Goal: Feedback & Contribution: Contribute content

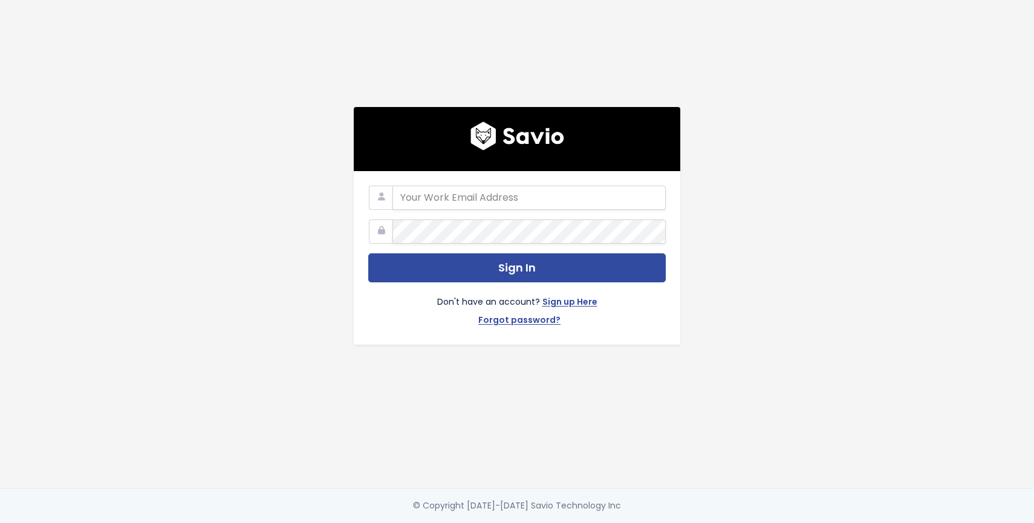
click at [642, 522] on com-1password-button at bounding box center [517, 523] width 1034 height 0
type input "savio@simpleclub.com"
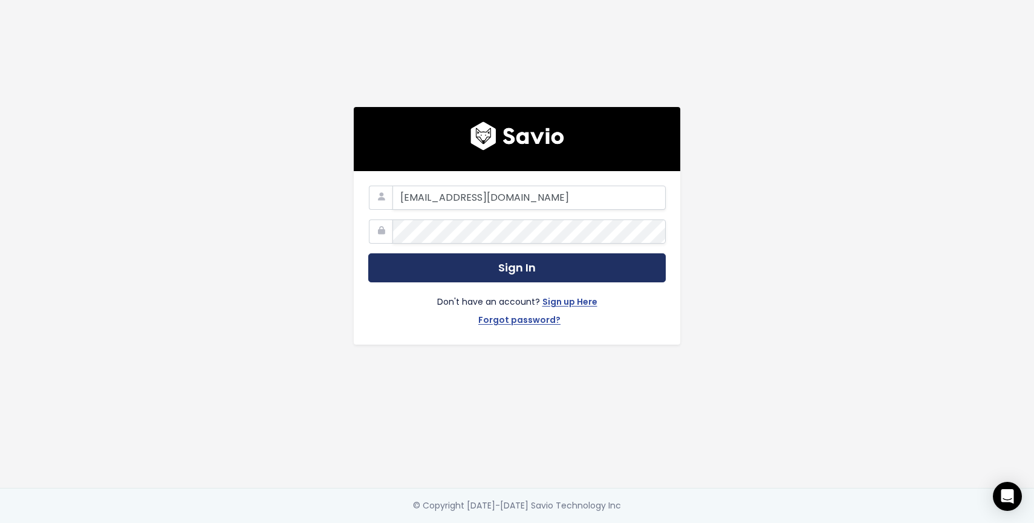
click at [530, 270] on button "Sign In" at bounding box center [516, 268] width 297 height 30
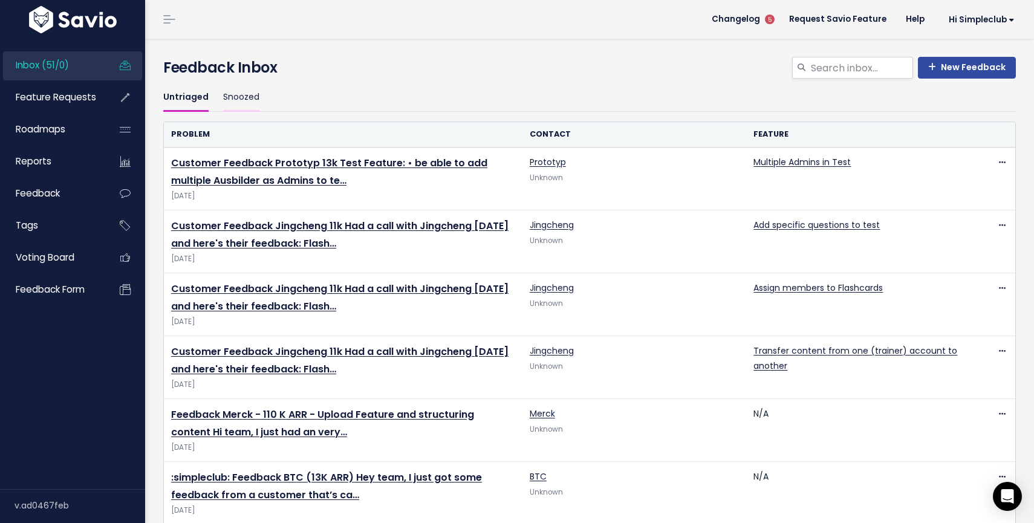
click at [238, 101] on link "Snoozed" at bounding box center [241, 97] width 36 height 28
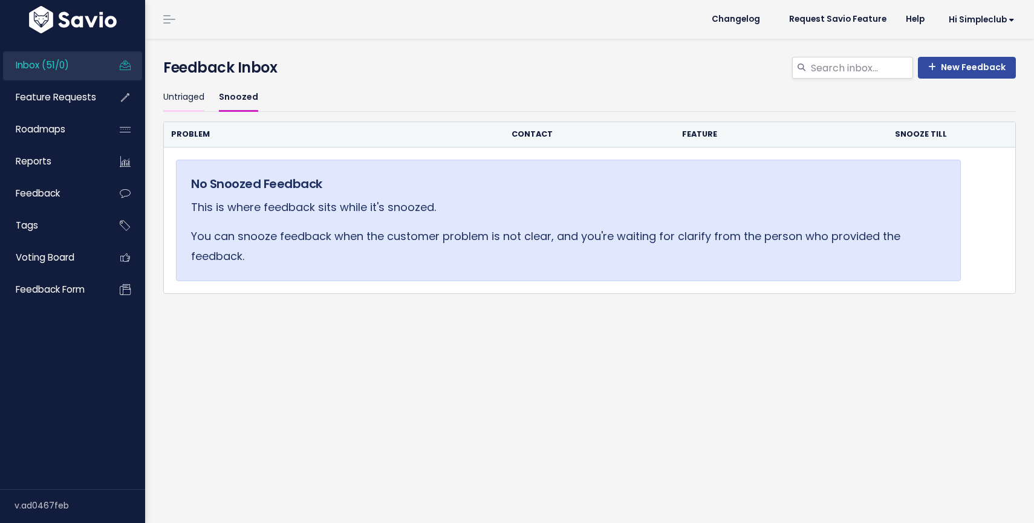
click at [190, 99] on link "Untriaged" at bounding box center [183, 97] width 41 height 28
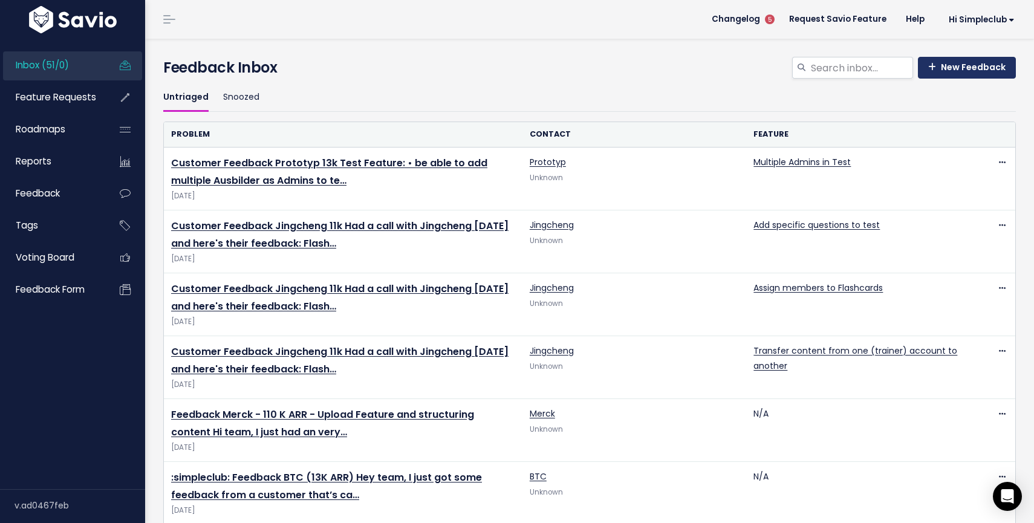
click at [977, 65] on link "New Feedback" at bounding box center [967, 68] width 98 height 22
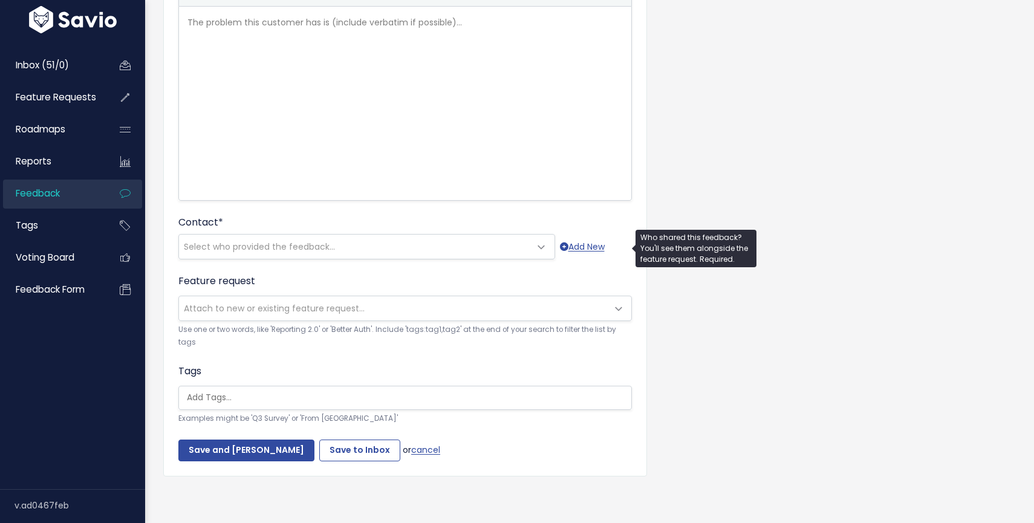
scroll to position [144, 0]
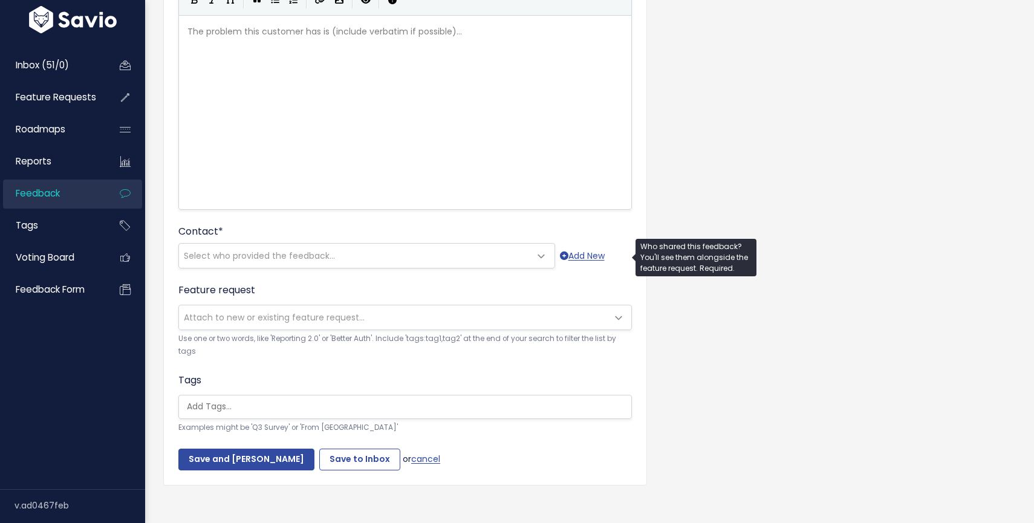
click at [530, 261] on span at bounding box center [542, 256] width 24 height 24
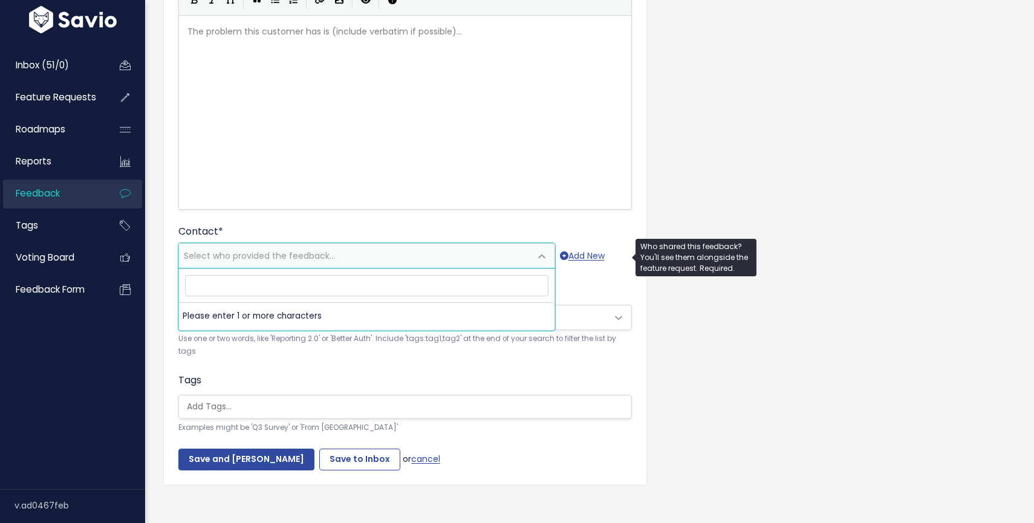
click at [530, 261] on span at bounding box center [542, 256] width 24 height 24
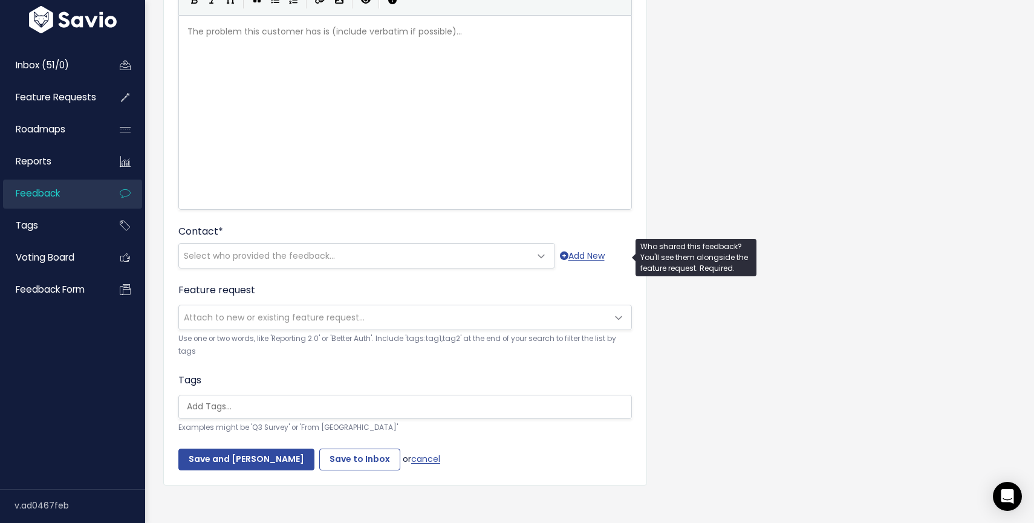
click at [530, 261] on span at bounding box center [542, 256] width 24 height 24
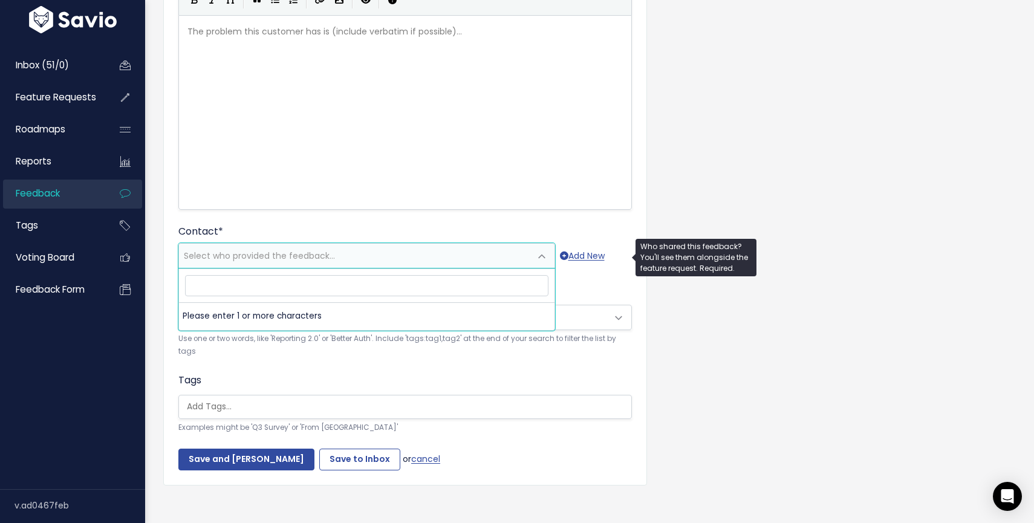
click at [530, 261] on span at bounding box center [542, 256] width 24 height 24
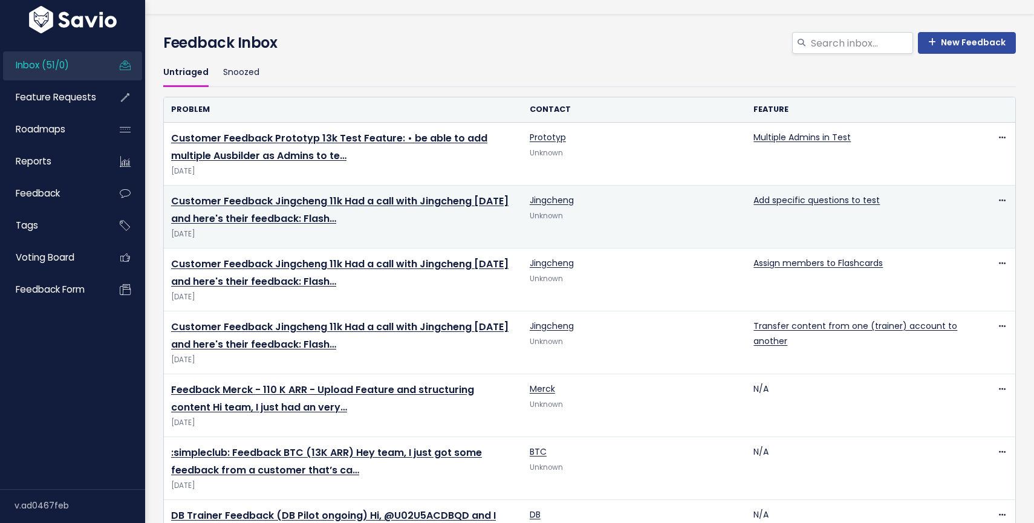
scroll to position [25, 0]
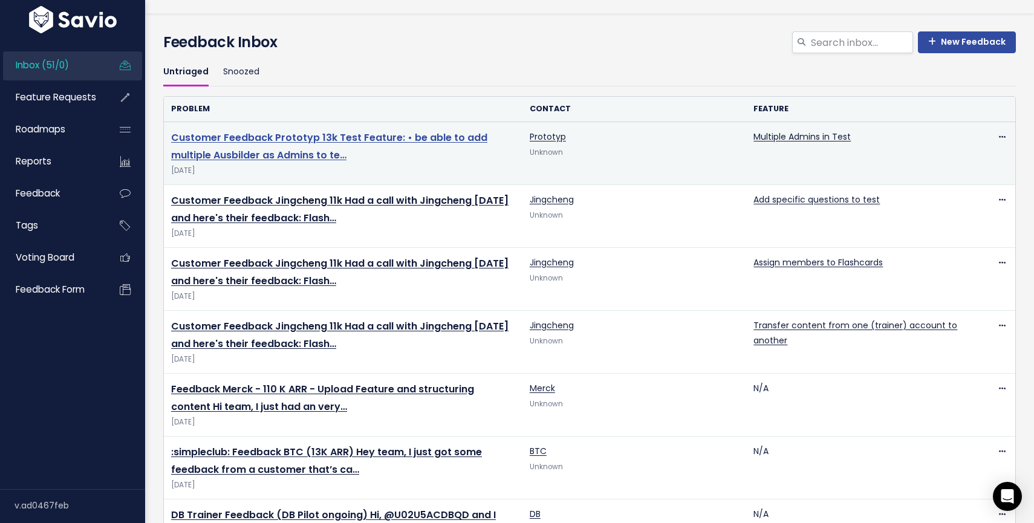
click at [326, 143] on link "Customer Feedback Prototyp 13k Test Feature: • be able to add multiple Ausbilde…" at bounding box center [329, 146] width 316 height 31
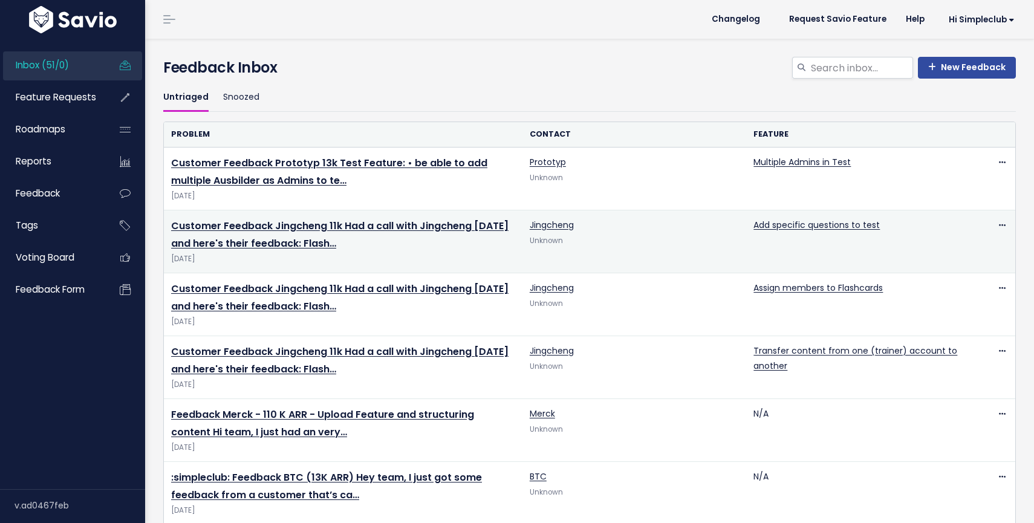
scroll to position [25, 0]
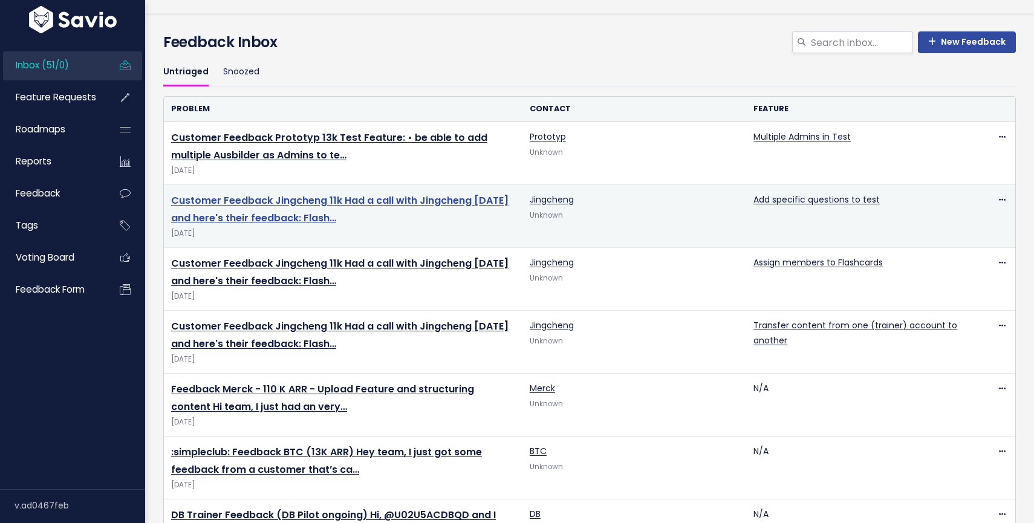
click at [355, 206] on link "Customer Feedback Jingcheng 11k Had a call with Jingcheng [DATE] and here's the…" at bounding box center [339, 208] width 337 height 31
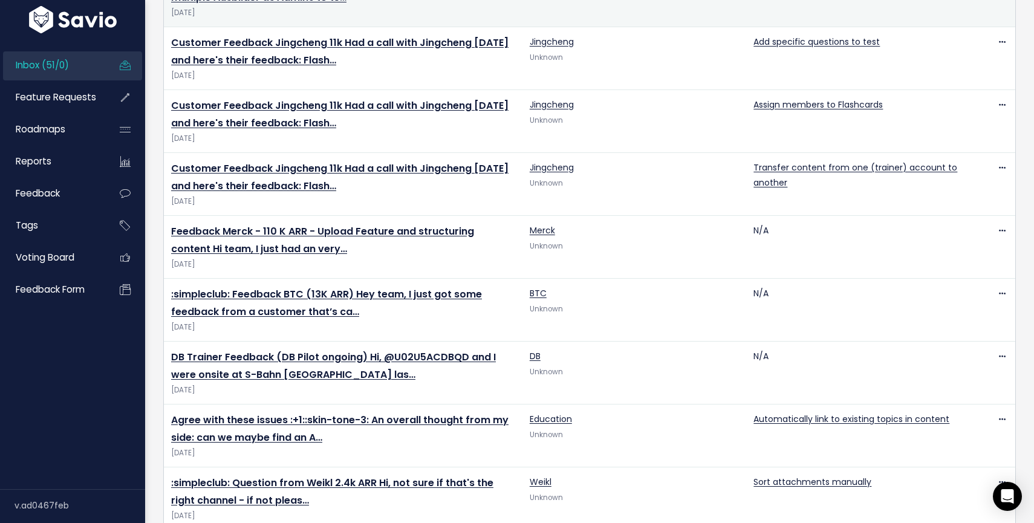
scroll to position [0, 0]
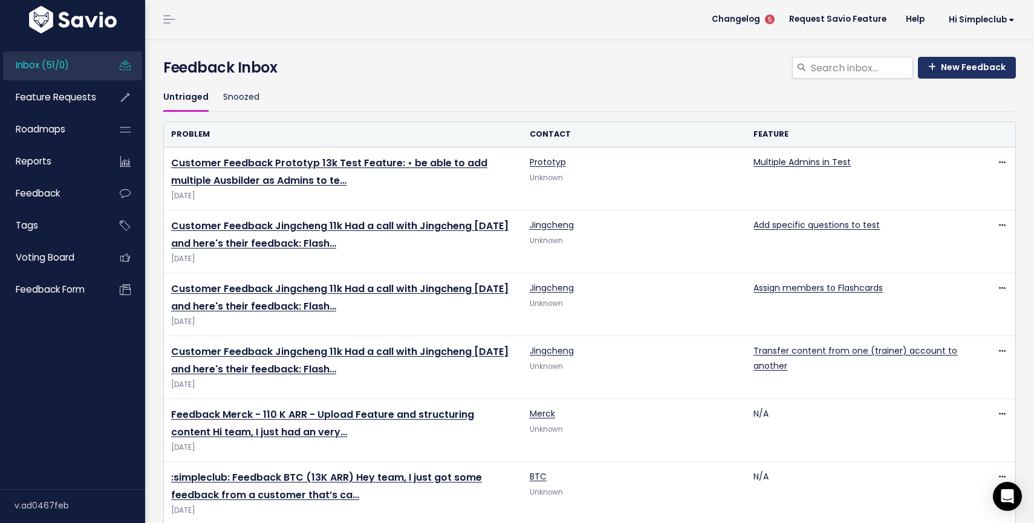
click at [964, 70] on link "New Feedback" at bounding box center [967, 68] width 98 height 22
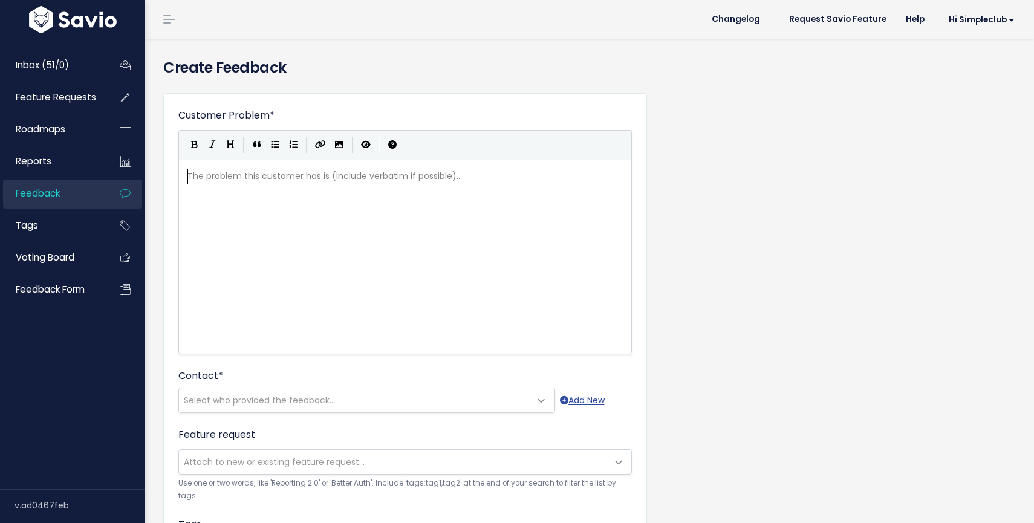
scroll to position [1, 0]
click at [407, 212] on div "The problem this customer has is (include verbatim if possible)... xxxxxxxxxx ​" at bounding box center [420, 272] width 470 height 212
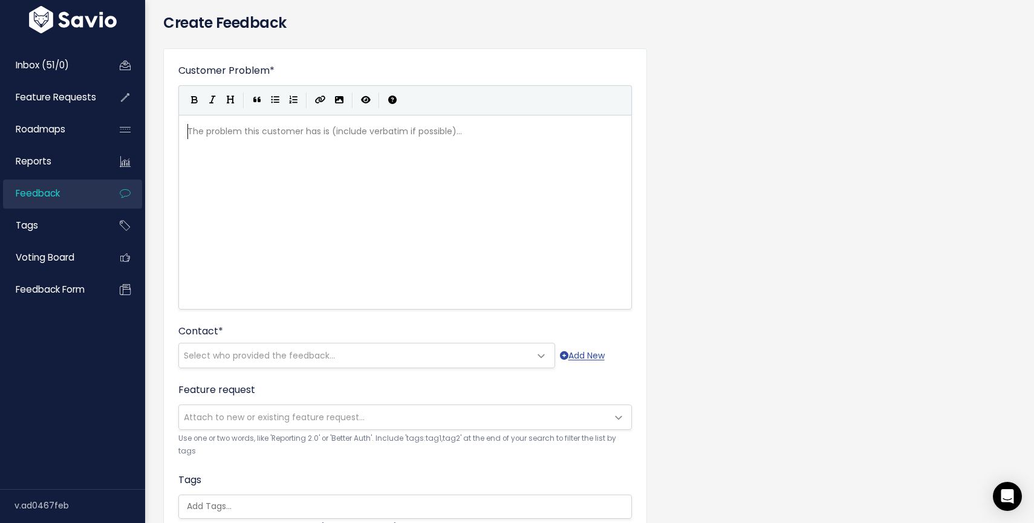
scroll to position [138, 0]
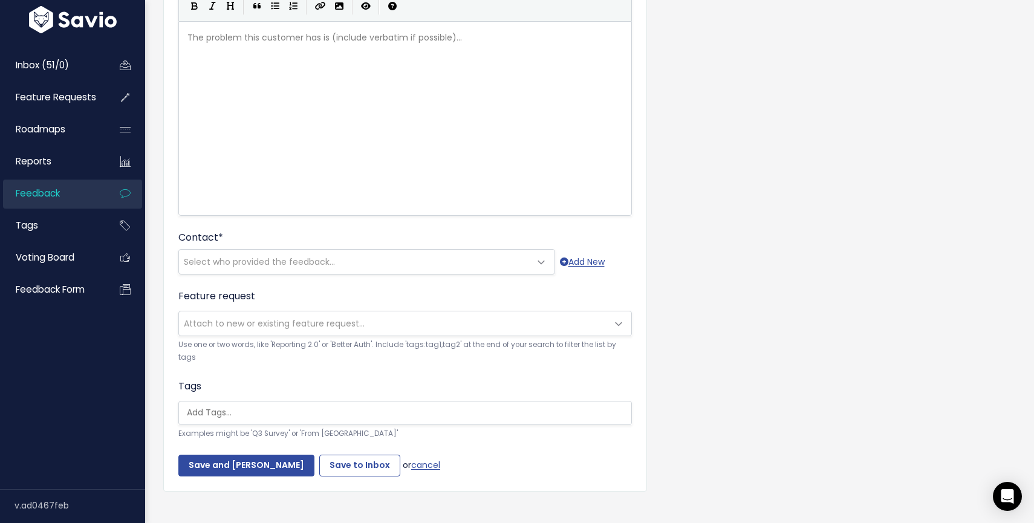
click at [352, 333] on span "Attach to new or existing feature request..." at bounding box center [393, 323] width 428 height 24
click at [380, 352] on small "Use one or two words, like 'Reporting 2.0' or 'Better Auth'. Include 'tags:tag1…" at bounding box center [404, 352] width 453 height 26
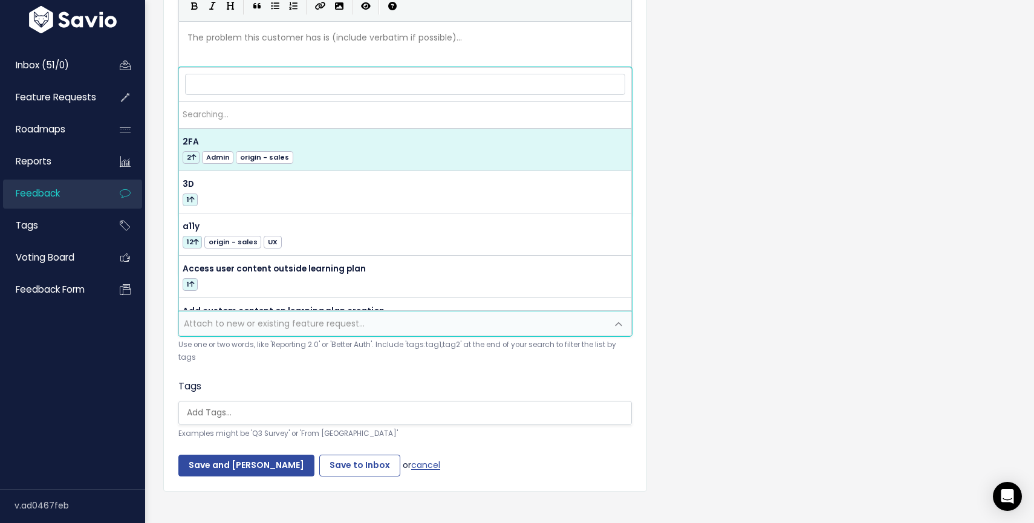
click at [400, 331] on span "Attach to new or existing feature request..." at bounding box center [393, 323] width 428 height 24
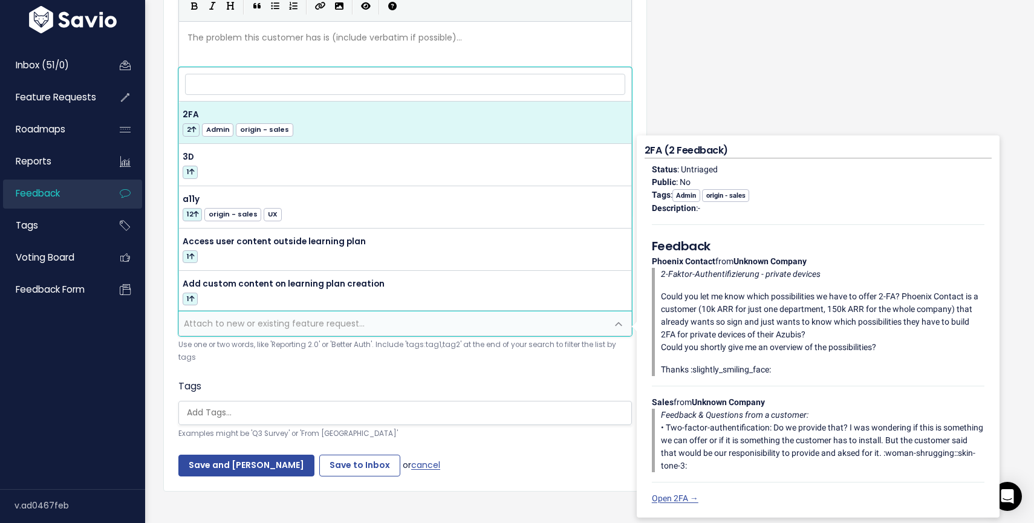
click at [397, 353] on small "Use one or two words, like 'Reporting 2.0' or 'Better Auth'. Include 'tags:tag1…" at bounding box center [404, 352] width 453 height 26
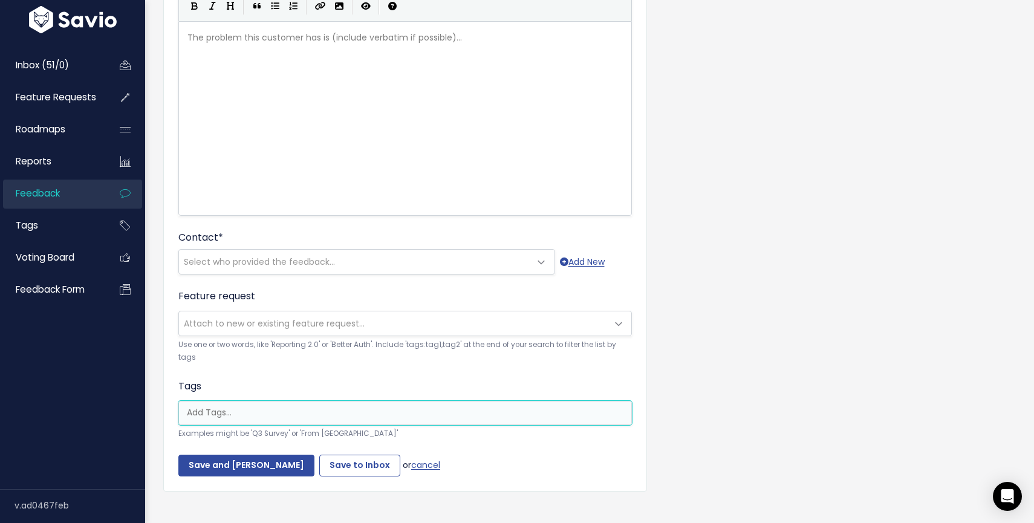
click at [372, 415] on input "search" at bounding box center [408, 412] width 452 height 13
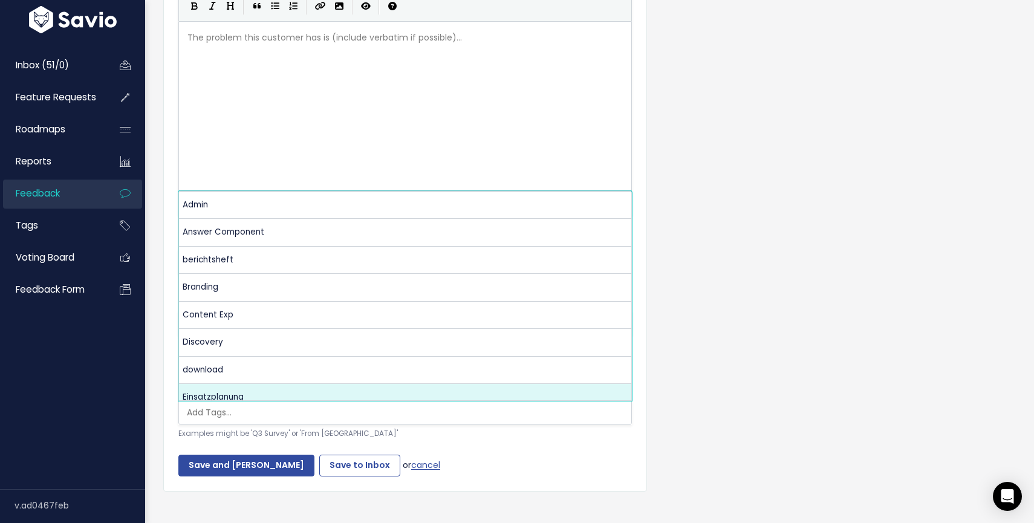
select select "13173"
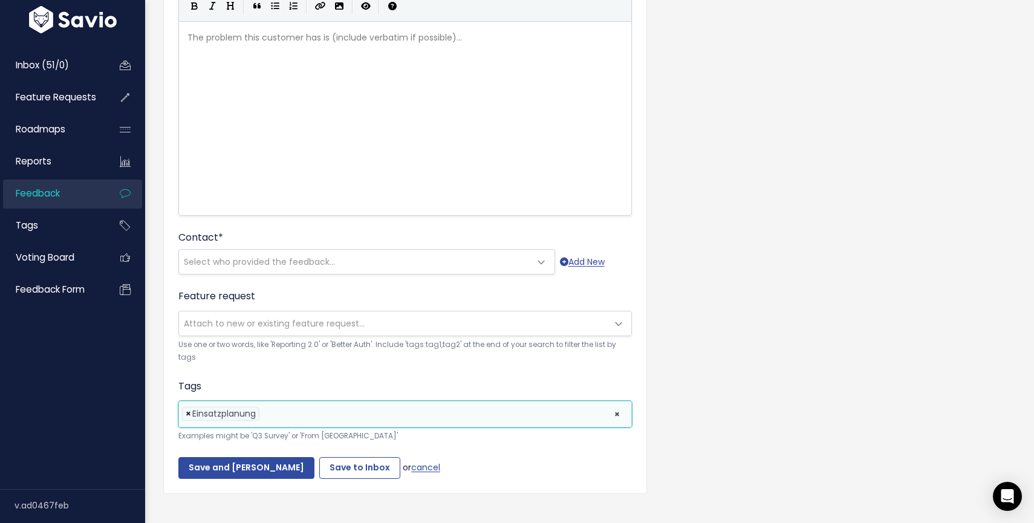
click at [186, 416] on span "×" at bounding box center [188, 413] width 5 height 13
select select
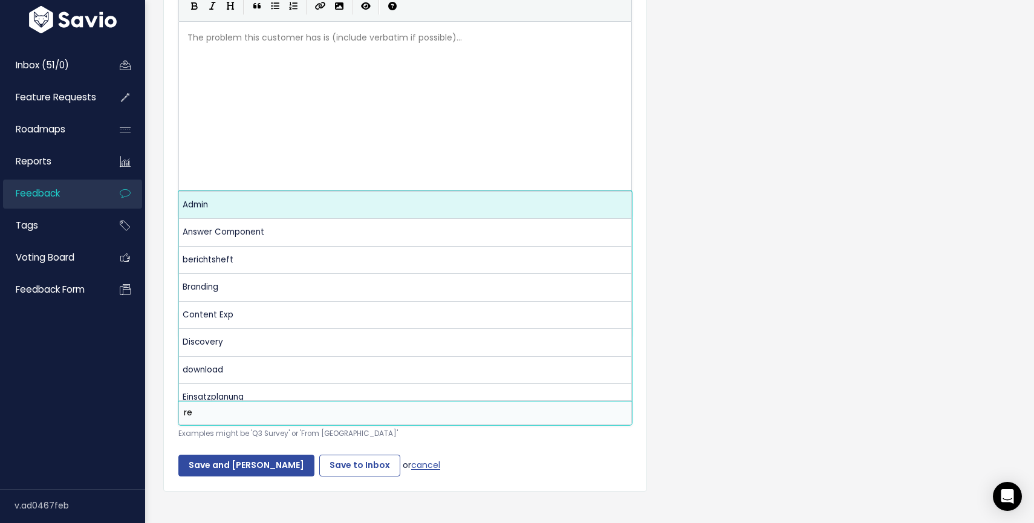
scroll to position [0, 0]
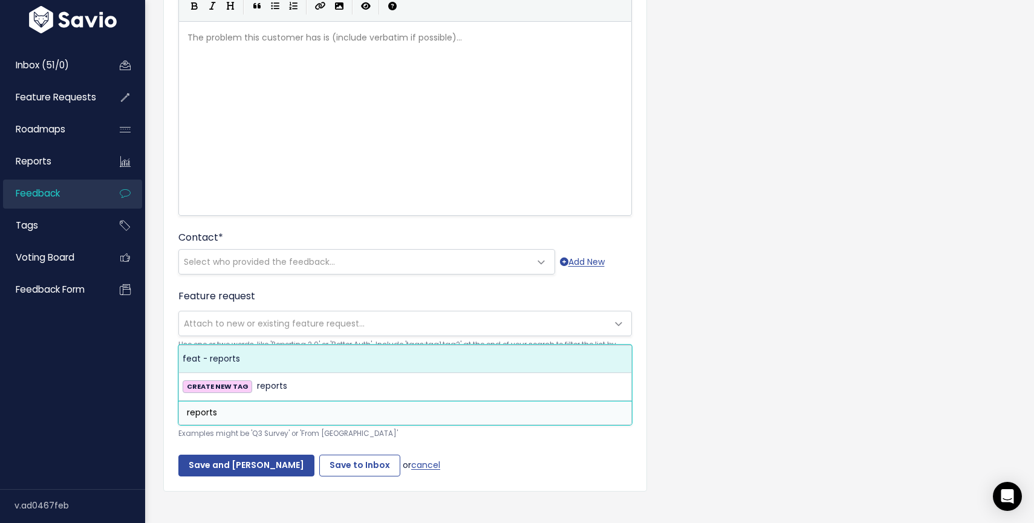
type input "reports"
select select "10730"
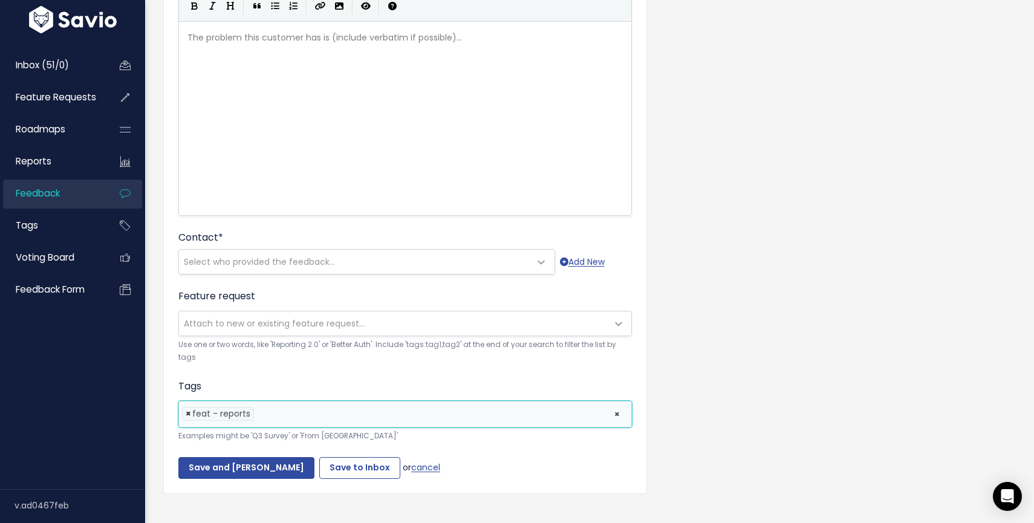
click at [189, 415] on span "×" at bounding box center [188, 413] width 5 height 13
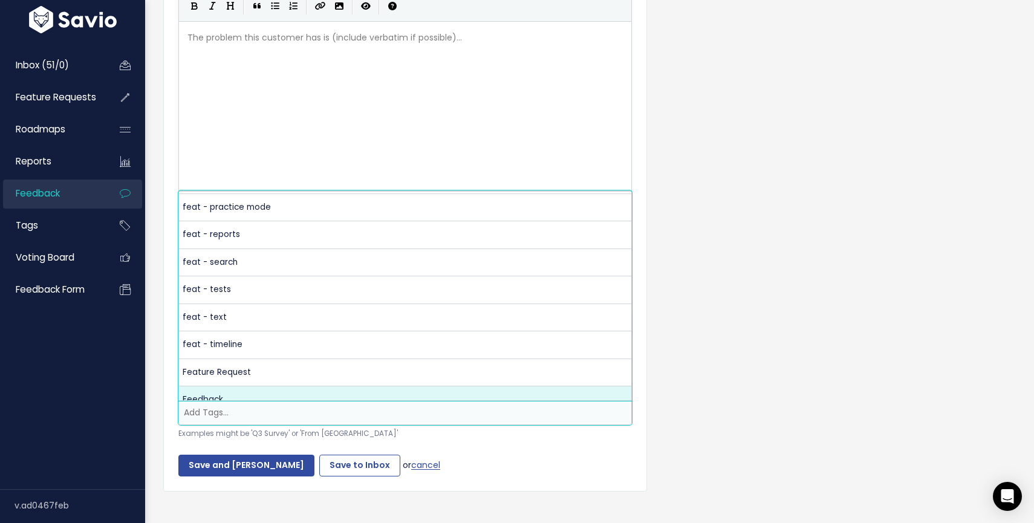
scroll to position [388, 0]
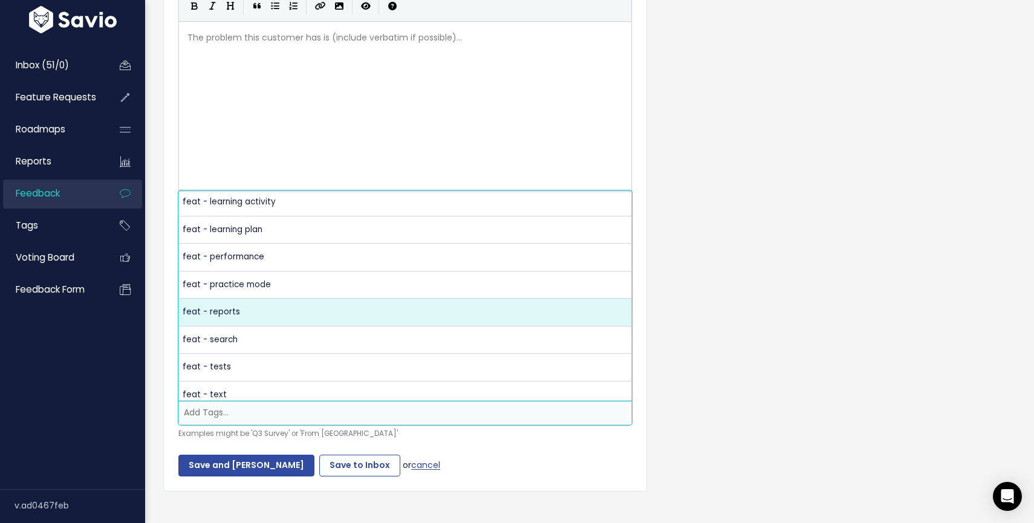
select select "10730"
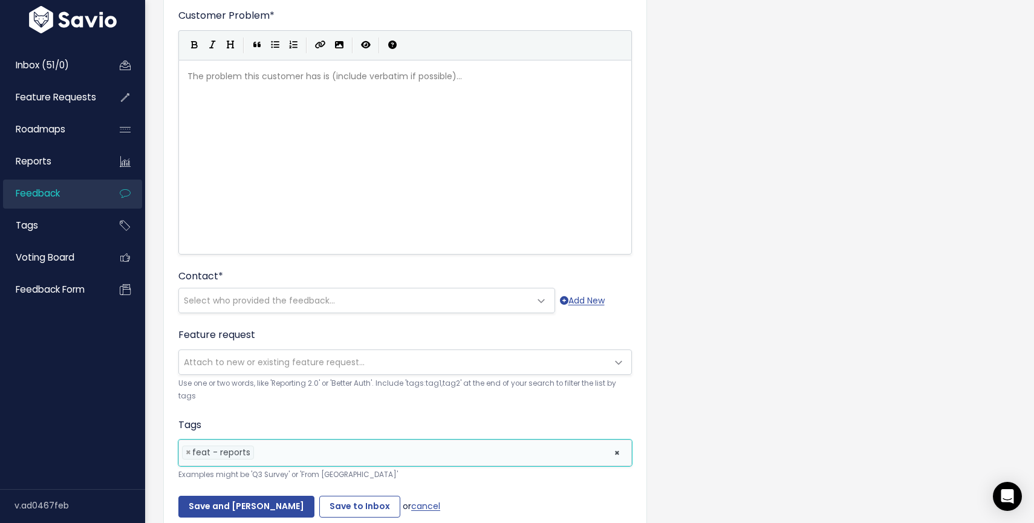
scroll to position [82, 0]
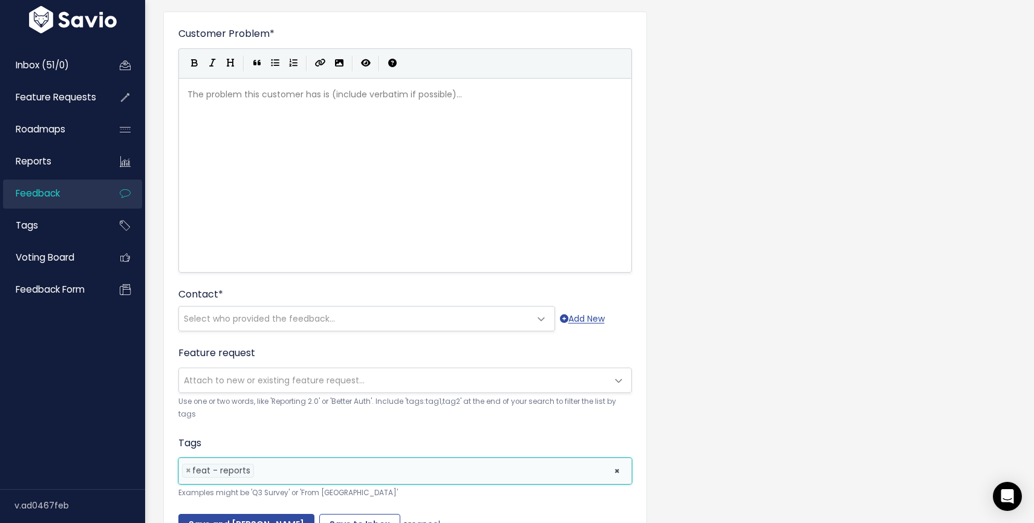
click at [562, 479] on ul "× × feat - reports" at bounding box center [405, 470] width 452 height 25
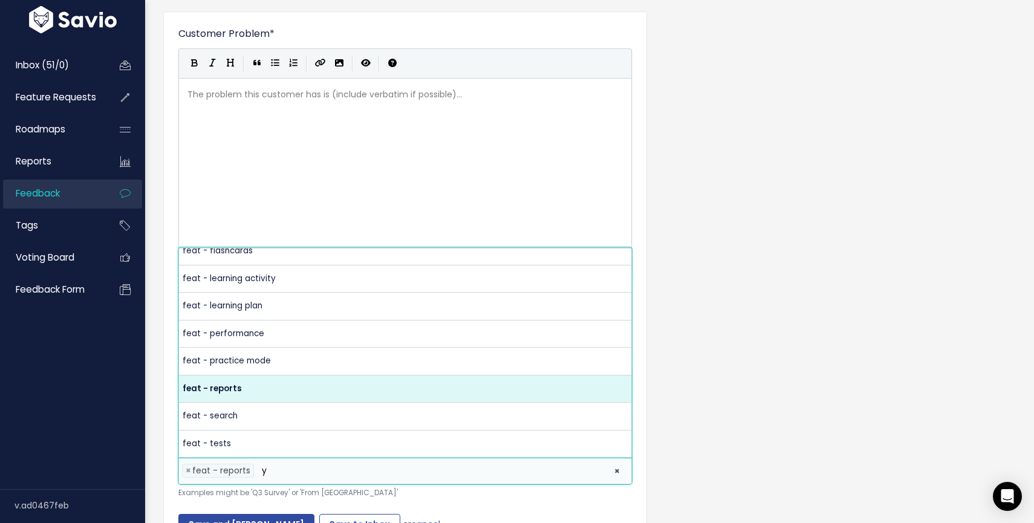
scroll to position [0, 0]
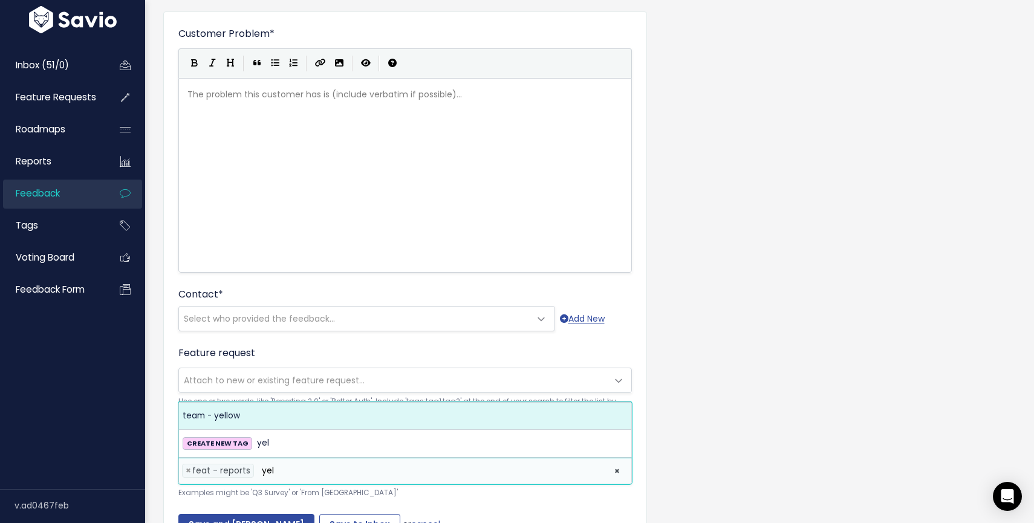
type input "yel"
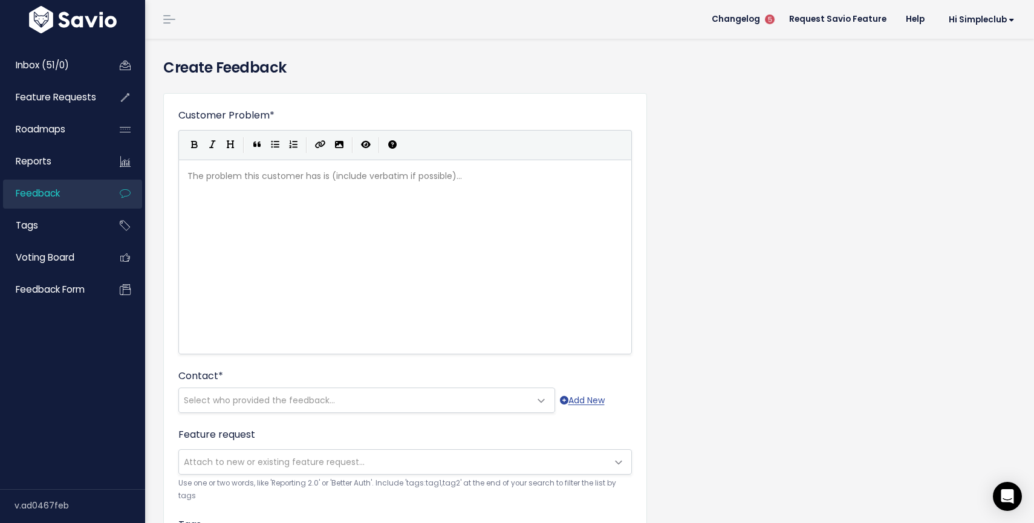
click at [485, 256] on div "The problem this customer has is (include verbatim if possible)... xxxxxxxxxx ​" at bounding box center [420, 272] width 470 height 212
type textarea "Report"
type textarea "s beta feedback"
type textarea "interviews"
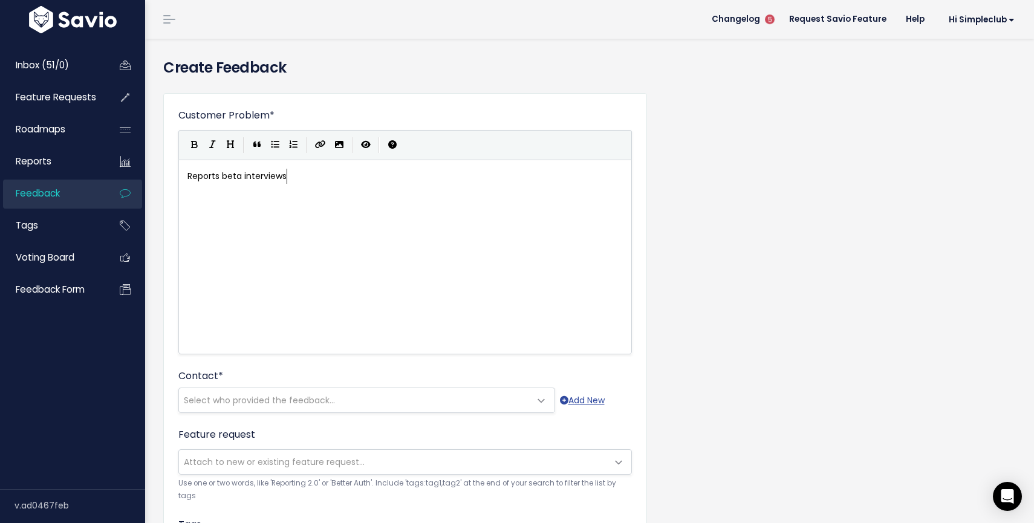
scroll to position [4, 42]
type textarea "feedback"
type textarea ":"
type textarea "-"
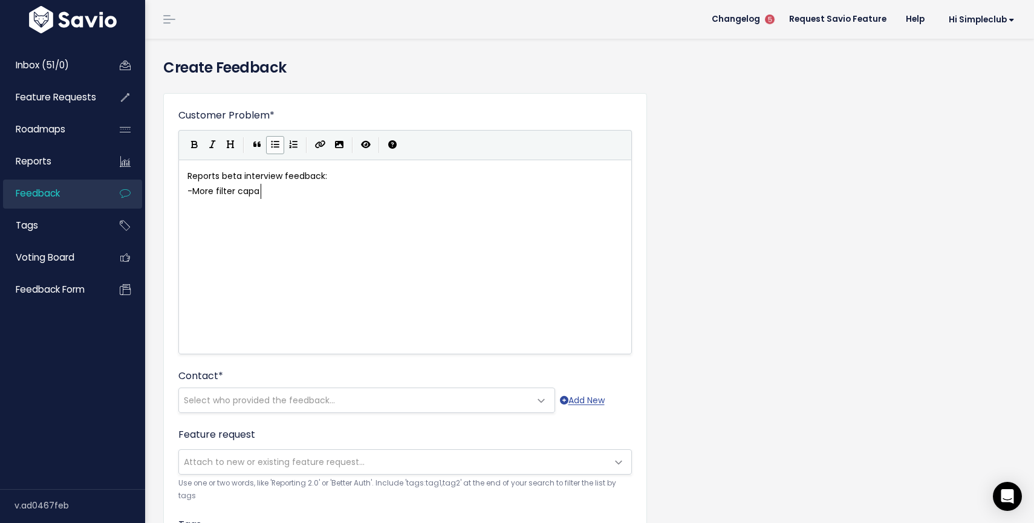
scroll to position [4, 71]
type textarea "More filter capability"
type textarea "Better indication where users"
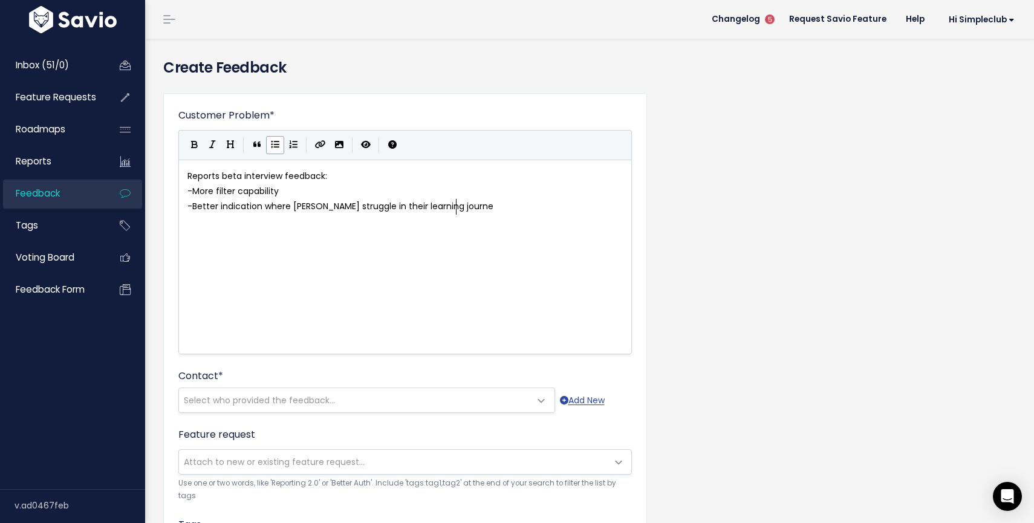
type textarea "Azubis struggle in their learning journey"
drag, startPoint x: 476, startPoint y: 204, endPoint x: 196, endPoint y: 200, distance: 280.0
type textarea "A more spee"
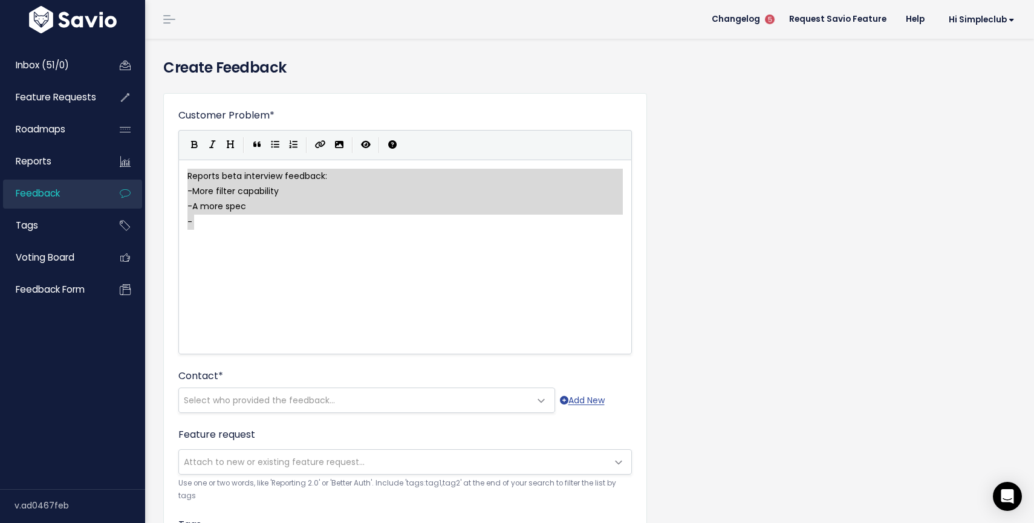
type textarea "Reports beta interview feedback: - More filter capability - A more spec -"
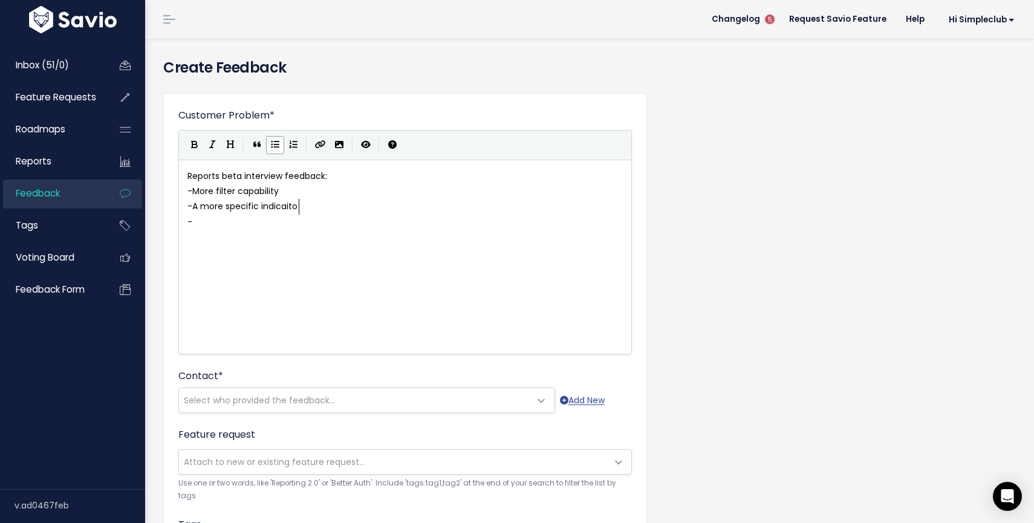
type textarea "ific indicaiton"
type textarea "tion where users actiu"
type textarea "ually struggle"
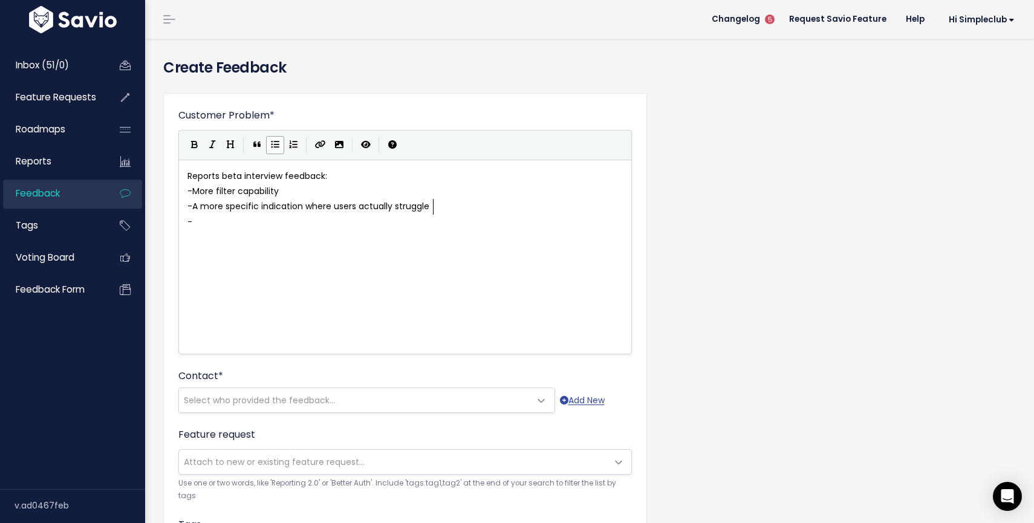
scroll to position [4, 59]
type textarea "in their leanring journey"
type textarea "Organise Azubis in entii"
type textarea "ties"
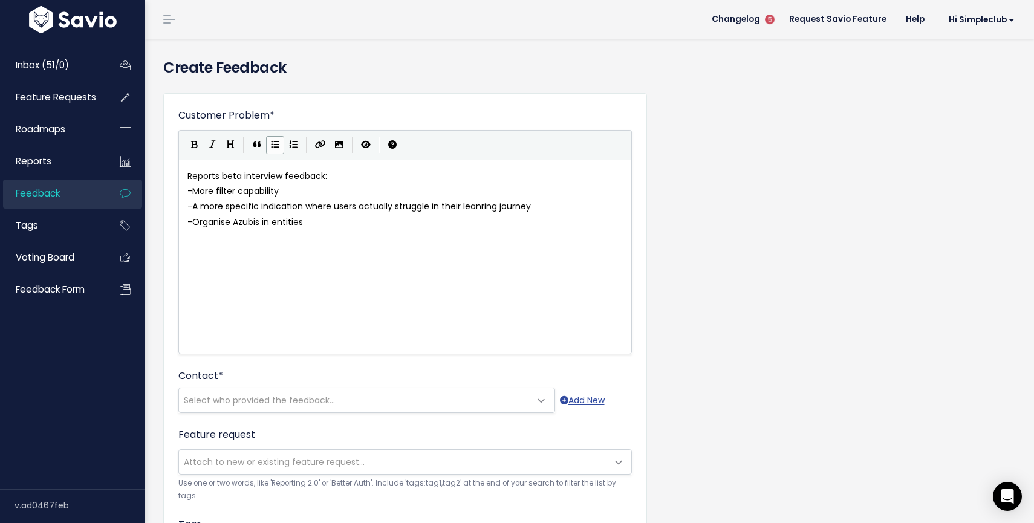
scroll to position [4, 16]
type textarea ")"
type textarea "()"
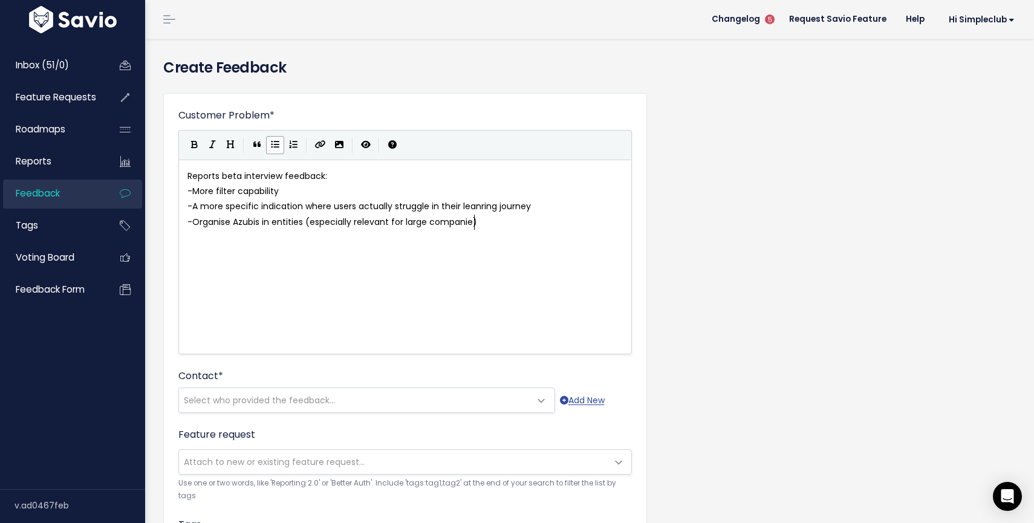
type textarea "especially relevant for large companies"
click at [376, 180] on pre "Reports beta interview feedback:" at bounding box center [405, 176] width 440 height 15
type textarea ")"
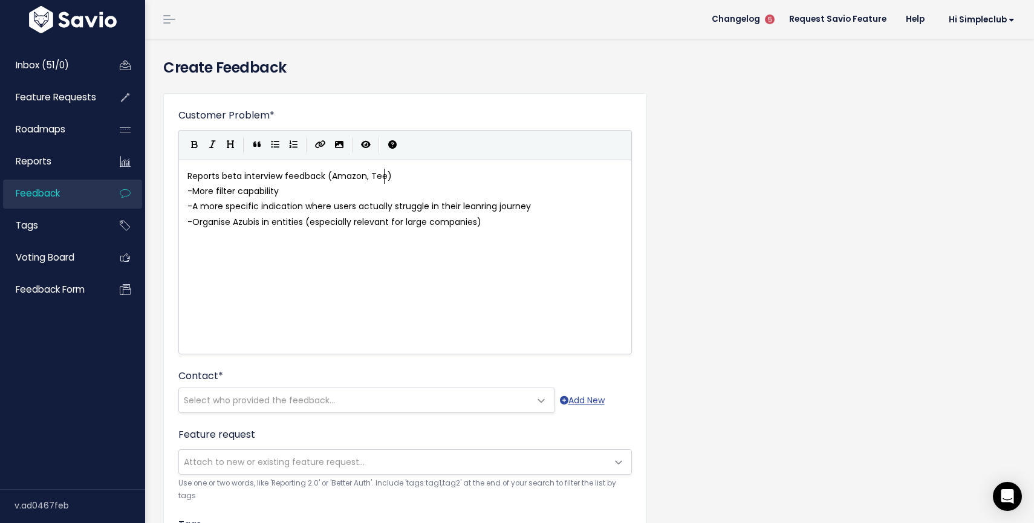
type textarea "Amazon, Teege"
type textarea "schwendr, BTC"
click at [409, 176] on span "Reports beta interview feedback (Amazon, Teegschwendr, BTC)" at bounding box center [323, 176] width 272 height 12
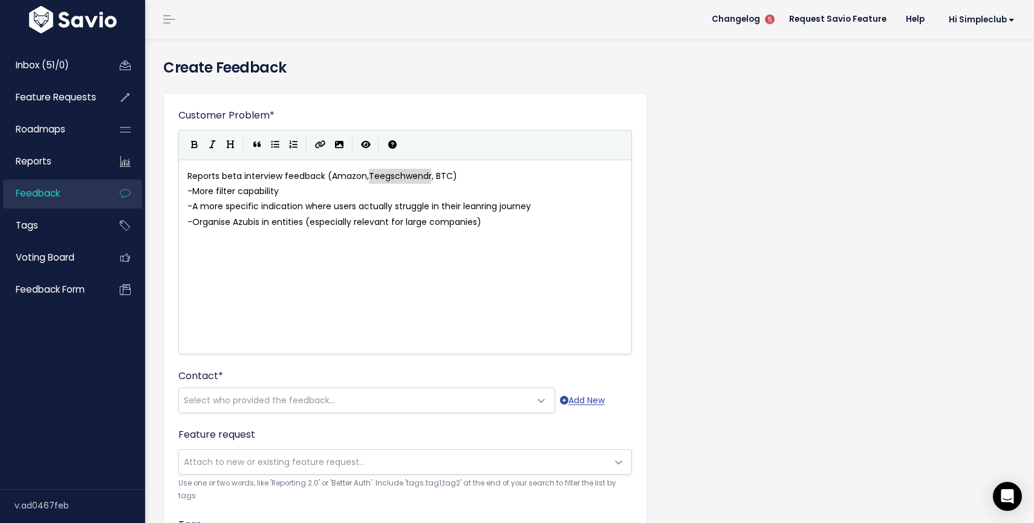
type textarea "Teegschwendr"
paste textarea
click at [374, 175] on span "Reports beta interview feedback (Amazon, teegschwendner, BTC)" at bounding box center [327, 176] width 281 height 12
type textarea "T"
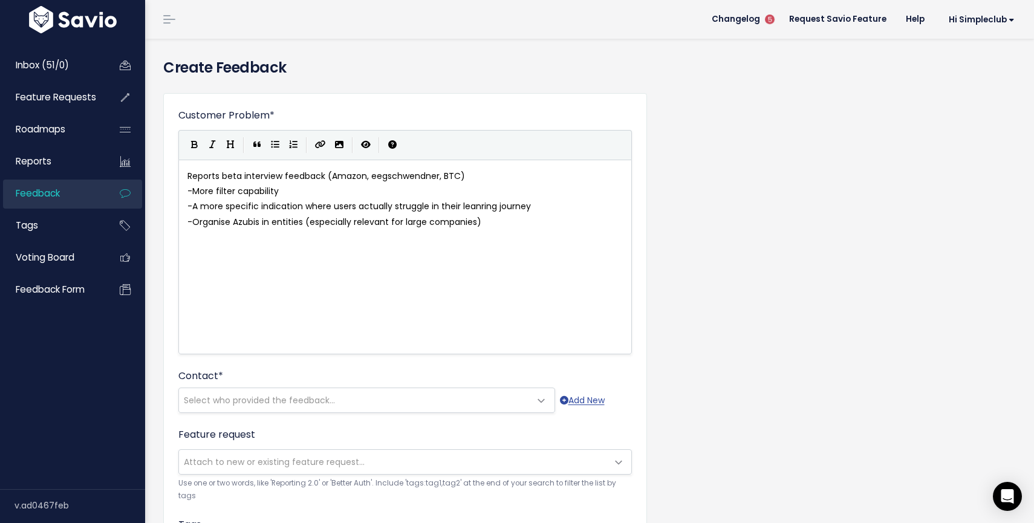
scroll to position [4, 4]
click at [434, 257] on div "x Reports beta interview feedback (Amazon, Teegschwendner, BTC) - More filter c…" at bounding box center [420, 272] width 470 height 212
click at [541, 394] on span at bounding box center [542, 401] width 24 height 24
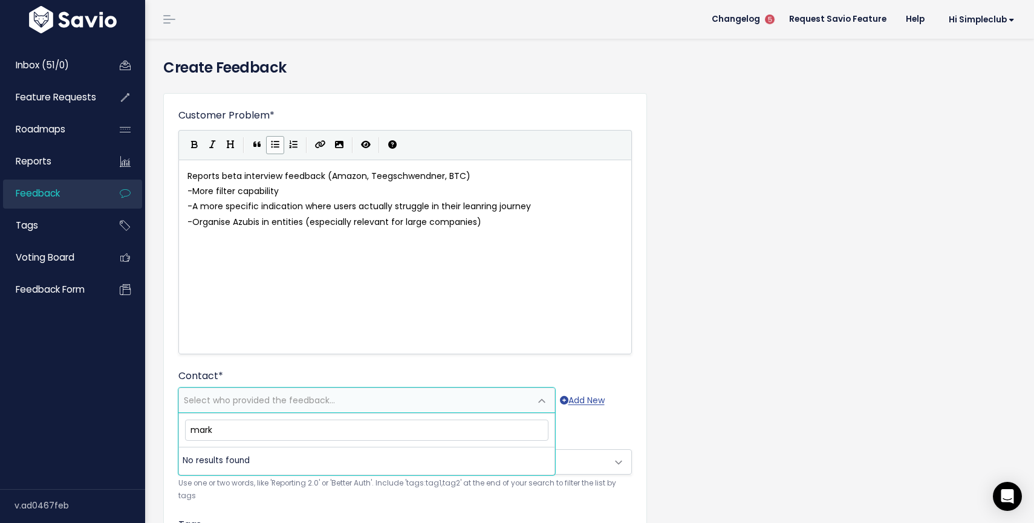
type input "mar"
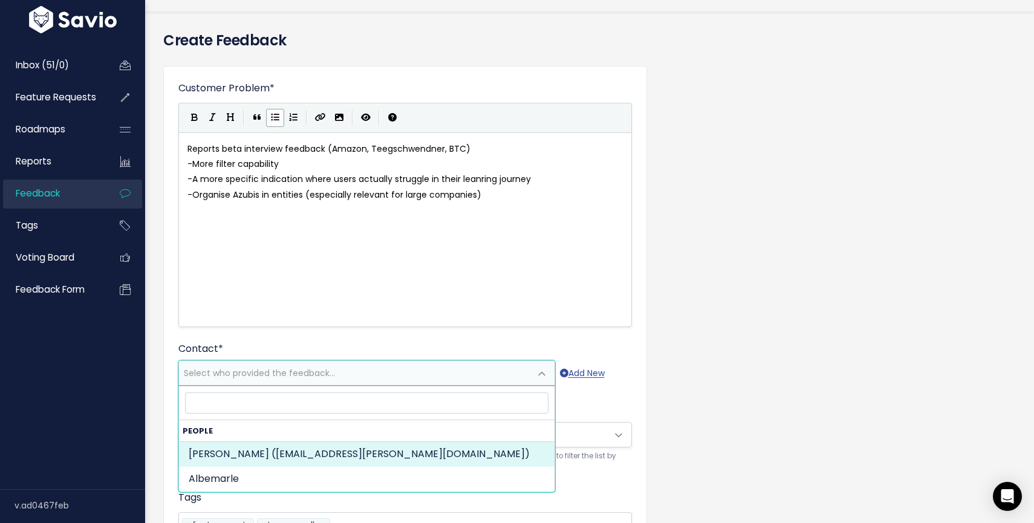
scroll to position [32, 0]
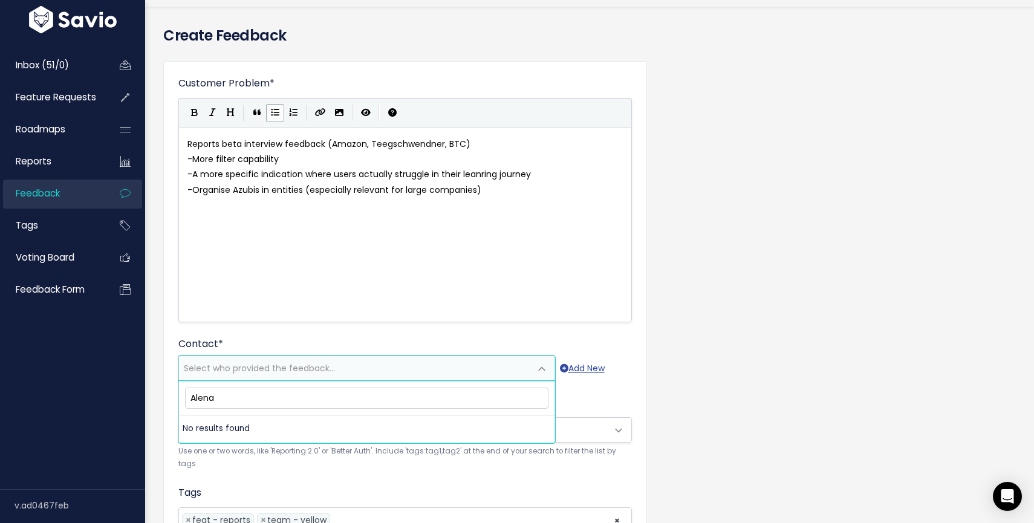
type input "Alena"
click at [360, 429] on li "No results found" at bounding box center [366, 428] width 375 height 27
click at [461, 342] on div "Contact * --------- Select who provided the feedback... Add New" at bounding box center [404, 359] width 453 height 44
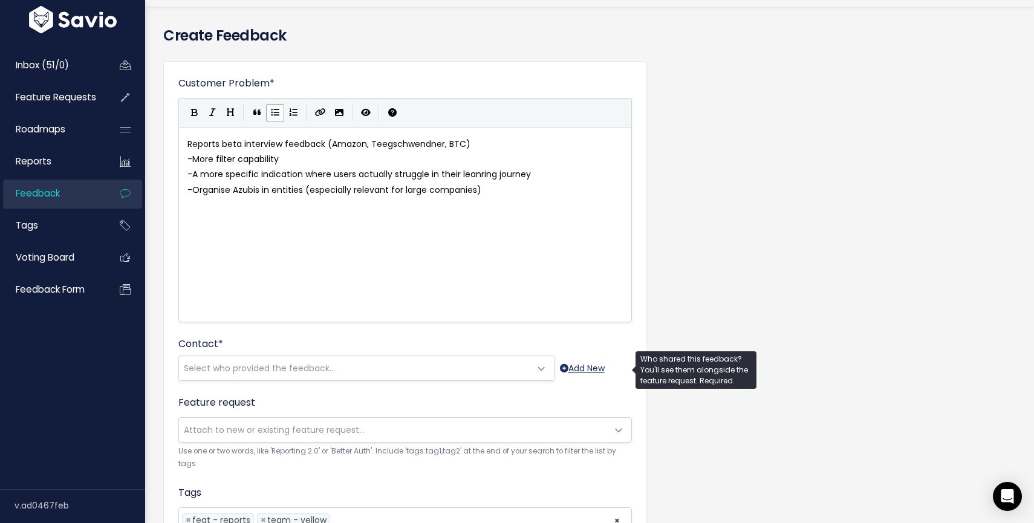
click at [577, 368] on link "Add New" at bounding box center [582, 368] width 45 height 15
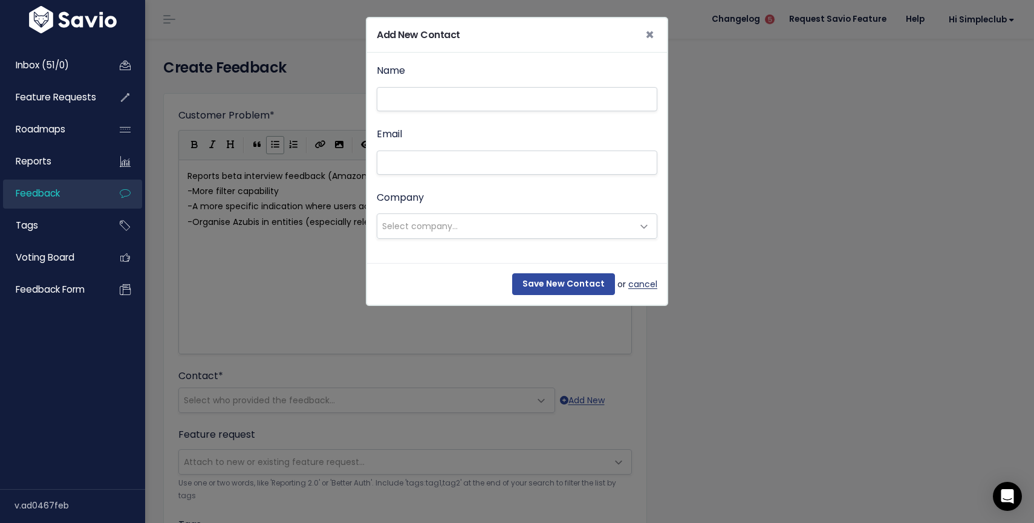
click at [655, 284] on link "cancel" at bounding box center [642, 284] width 29 height 15
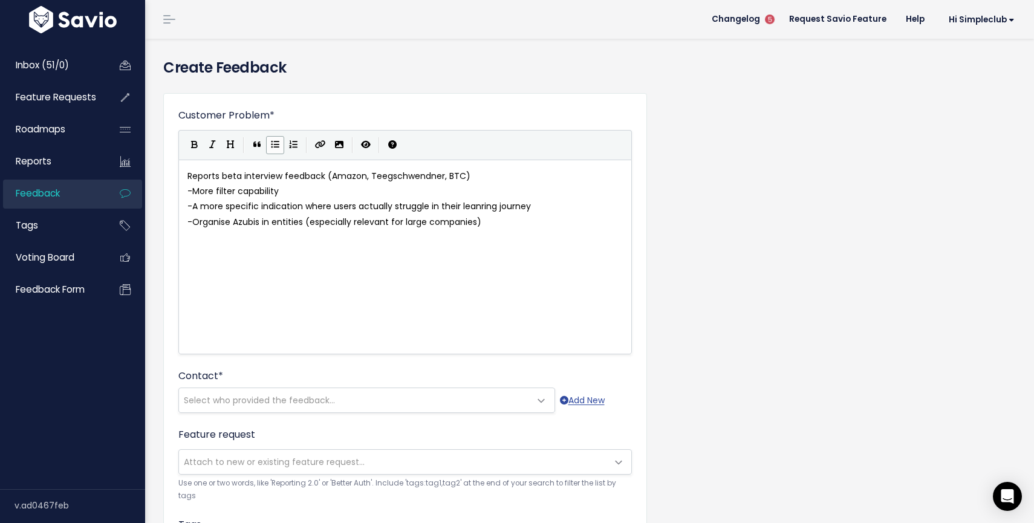
scroll to position [4, 0]
click at [498, 279] on div "x Reports beta interview feedback (Amazon, Teegschwendner, BTC) - More filter c…" at bounding box center [420, 272] width 470 height 212
type textarea "Reports beta interview feedback (Amazon, Teegschwendner, BTC) - More filter cap…"
